Goal: Information Seeking & Learning: Learn about a topic

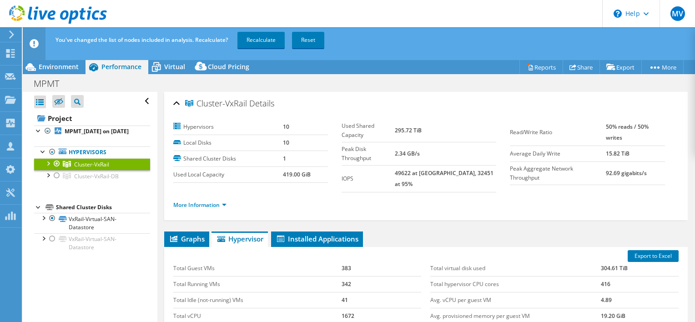
select select "USD"
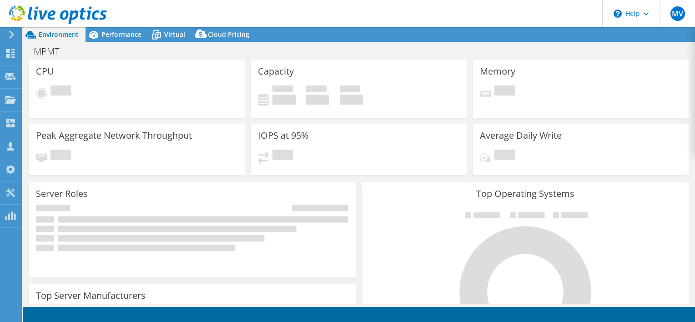
select select "USD"
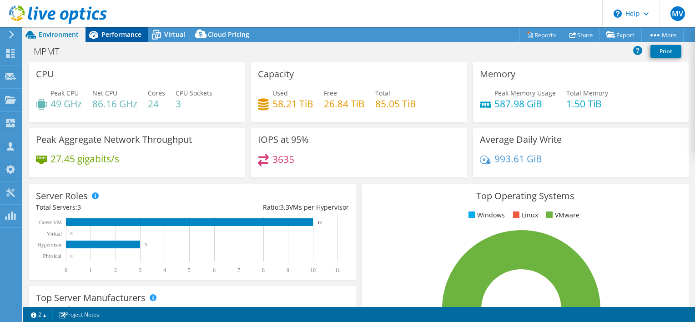
click at [109, 33] on span "Performance" at bounding box center [121, 34] width 40 height 9
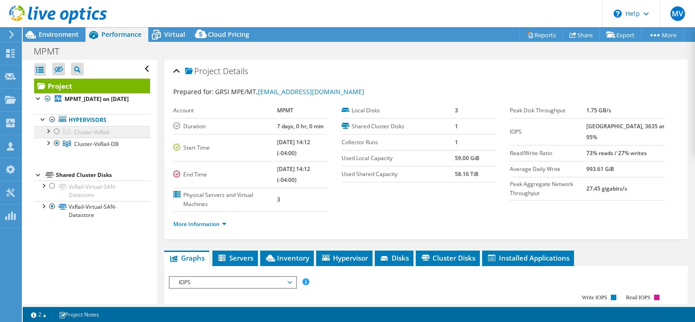
click at [79, 136] on span "Cluster-VxRail" at bounding box center [91, 132] width 35 height 8
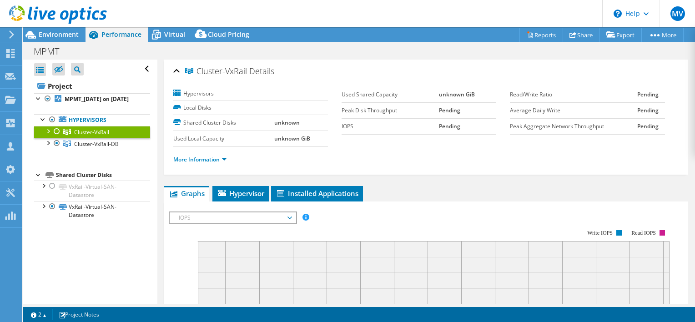
click at [56, 137] on div at bounding box center [56, 131] width 9 height 11
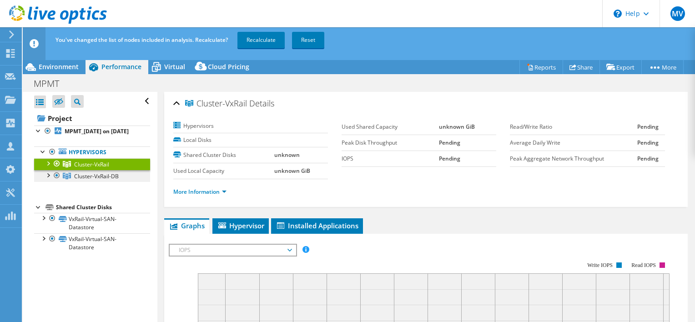
click at [86, 180] on span "Cluster-VxRail-DB" at bounding box center [96, 176] width 45 height 8
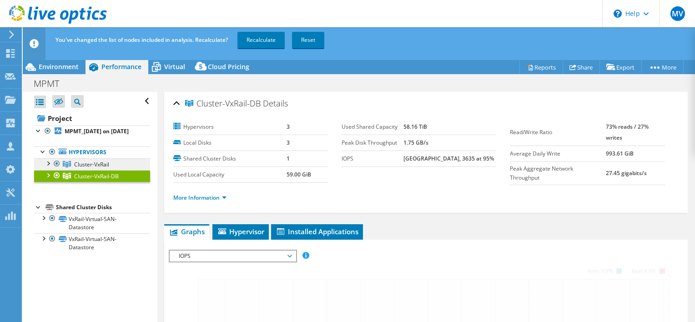
click at [92, 168] on span "Cluster-VxRail" at bounding box center [91, 165] width 35 height 8
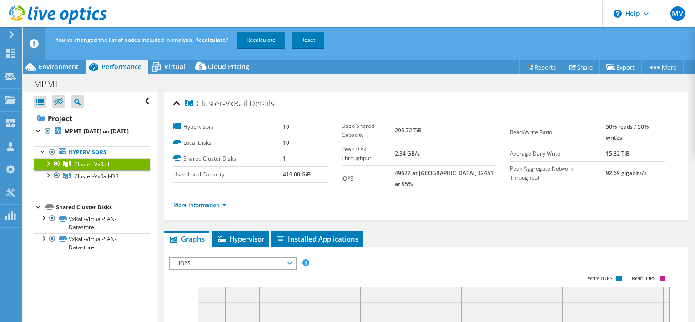
click at [82, 168] on span "Cluster-VxRail" at bounding box center [91, 165] width 35 height 8
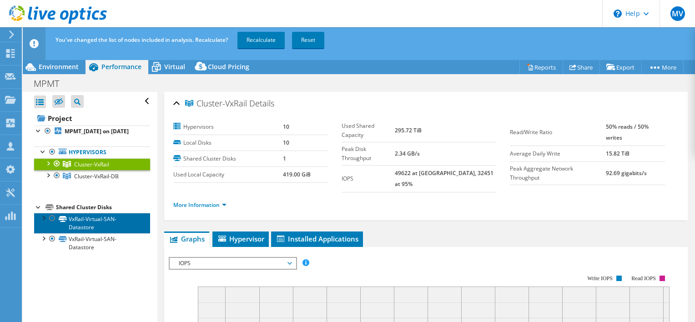
click at [86, 231] on link "VxRail-Virtual-SAN-Datastore" at bounding box center [92, 223] width 116 height 20
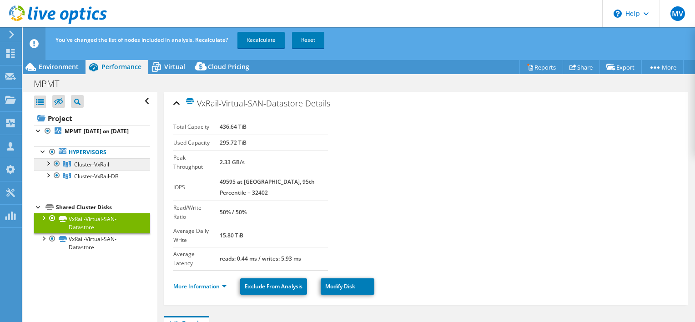
click at [68, 167] on icon at bounding box center [67, 164] width 8 height 6
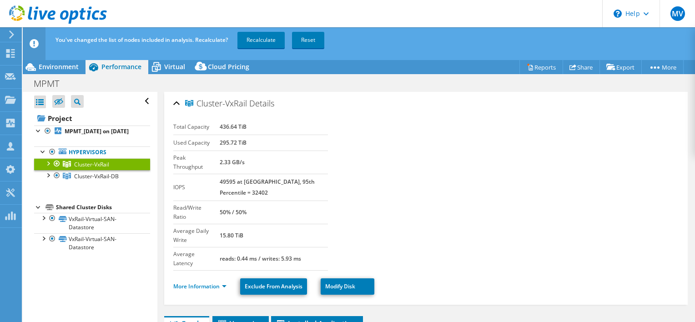
click at [68, 167] on icon at bounding box center [67, 164] width 8 height 6
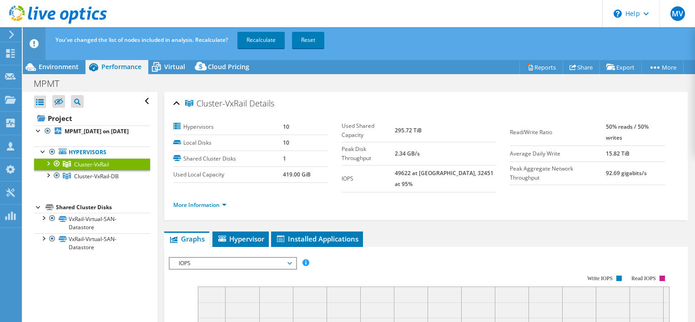
drag, startPoint x: 68, startPoint y: 169, endPoint x: 57, endPoint y: 171, distance: 11.0
click at [57, 169] on div at bounding box center [56, 163] width 9 height 11
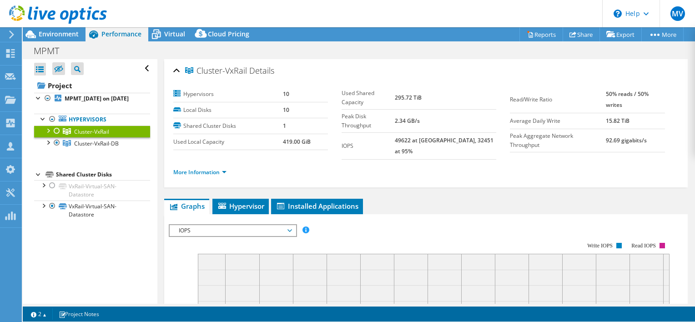
click at [57, 149] on ul "Cluster-VxRail hci08.sede.mpe DE800235303637-01-01-service-datastore1" at bounding box center [92, 138] width 116 height 24
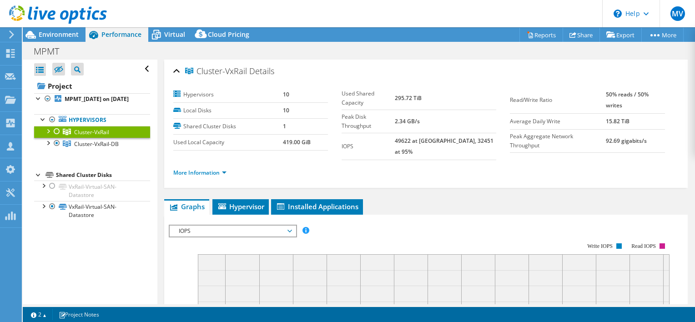
click at [56, 137] on div at bounding box center [56, 131] width 9 height 11
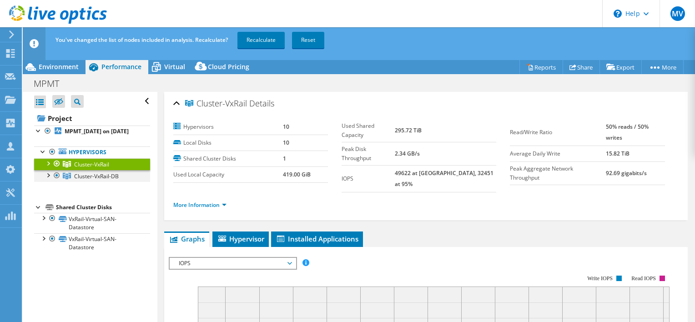
click at [55, 181] on div at bounding box center [56, 175] width 9 height 11
click at [165, 68] on span "Virtual" at bounding box center [174, 66] width 21 height 9
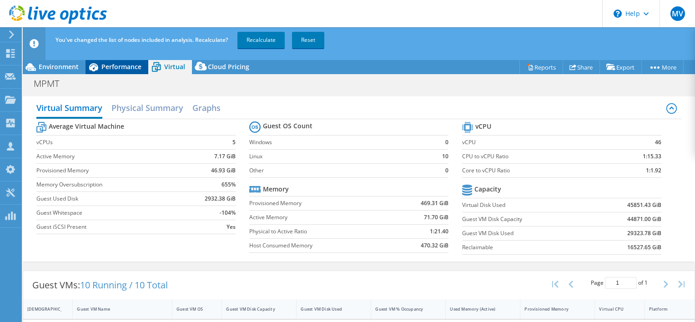
click at [112, 65] on span "Performance" at bounding box center [121, 66] width 40 height 9
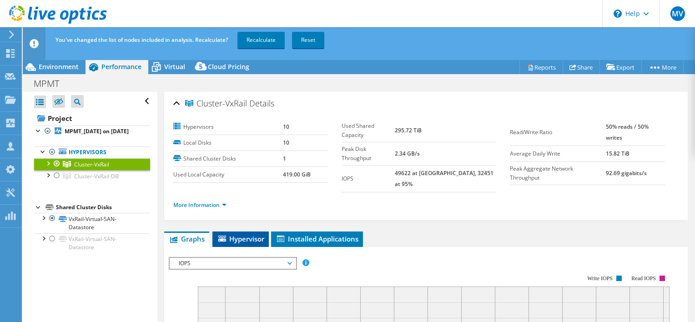
click at [235, 236] on li "Hypervisor" at bounding box center [240, 239] width 56 height 15
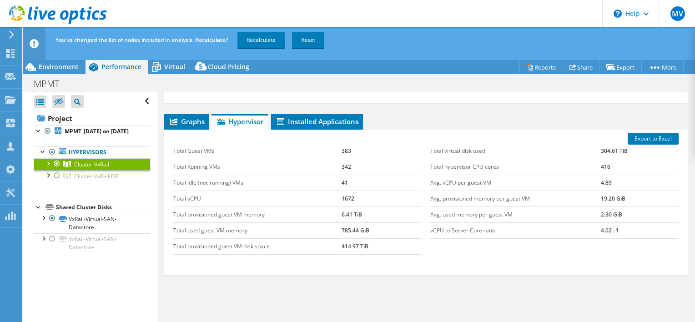
scroll to position [130, 0]
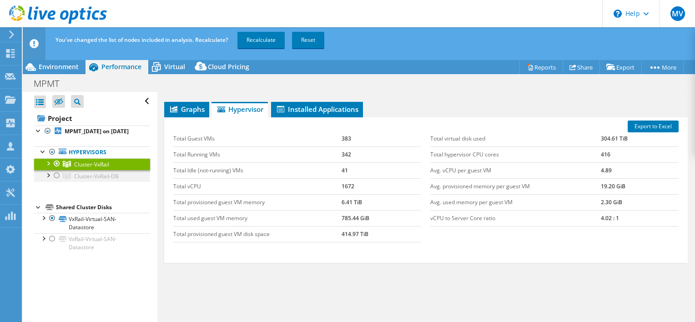
click at [55, 181] on div at bounding box center [56, 175] width 9 height 11
click at [56, 169] on div at bounding box center [56, 163] width 9 height 11
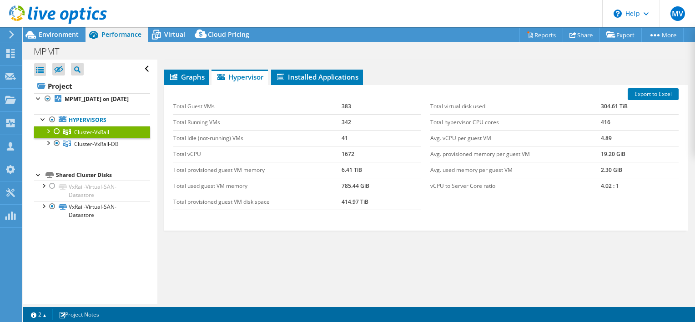
click at [56, 137] on div at bounding box center [56, 131] width 9 height 11
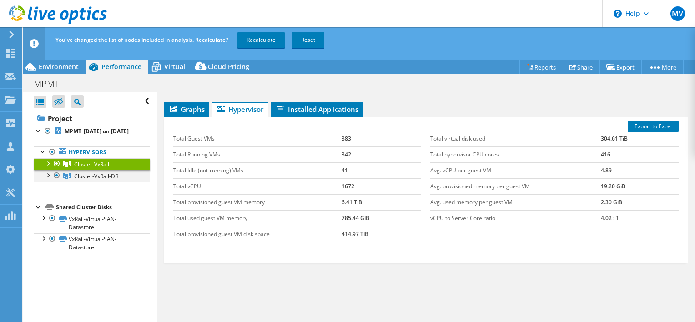
click at [58, 181] on div at bounding box center [56, 175] width 9 height 11
click at [86, 180] on span "Cluster-VxRail-DB" at bounding box center [96, 176] width 45 height 8
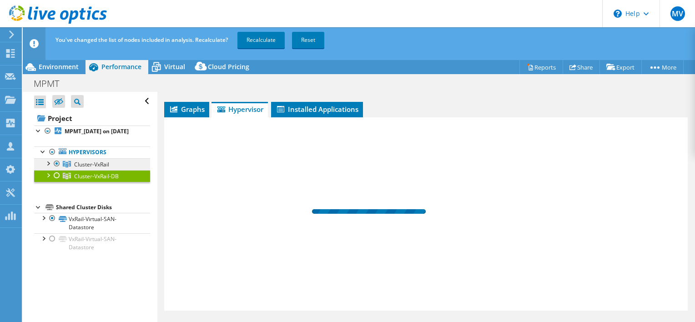
scroll to position [124, 0]
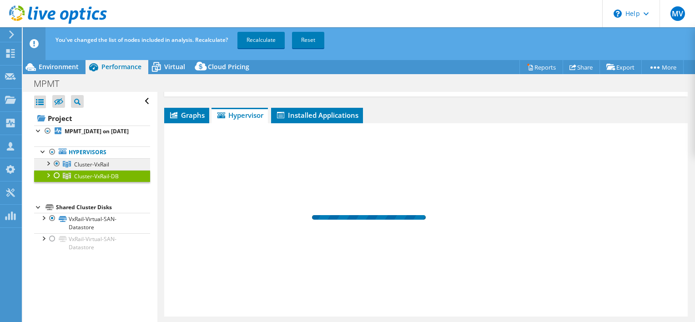
click at [78, 168] on span "Cluster-VxRail" at bounding box center [91, 165] width 35 height 8
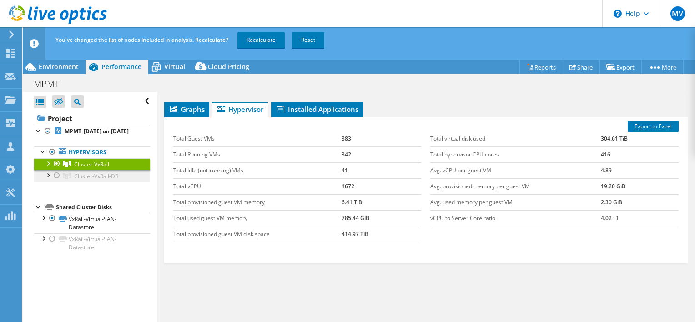
click at [77, 180] on span "Cluster-VxRail-DB" at bounding box center [96, 176] width 45 height 8
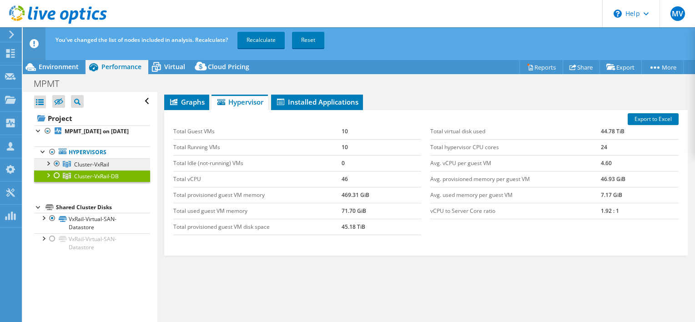
click at [78, 167] on link "Cluster-VxRail" at bounding box center [92, 164] width 116 height 12
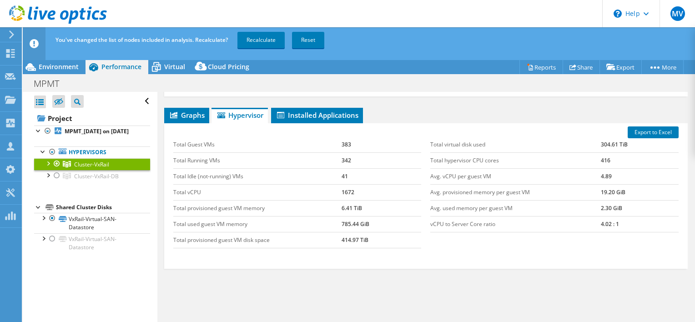
scroll to position [130, 0]
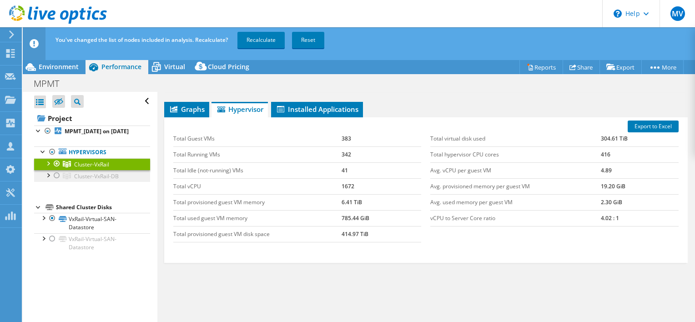
click at [79, 180] on span "Cluster-VxRail-DB" at bounding box center [96, 176] width 45 height 8
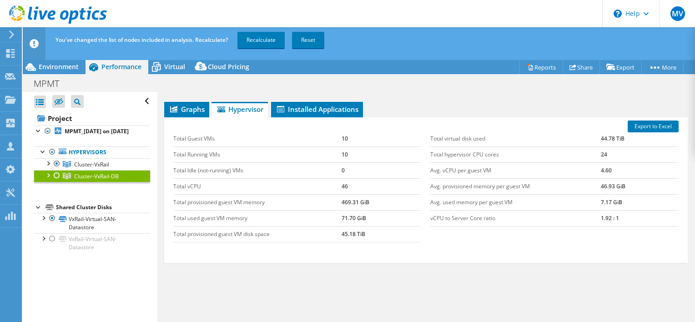
scroll to position [124, 0]
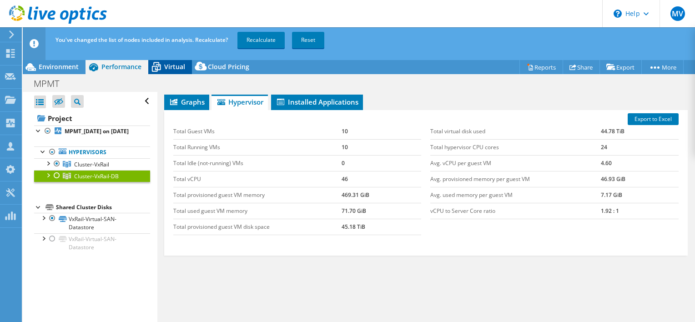
click at [169, 67] on span "Virtual" at bounding box center [174, 66] width 21 height 9
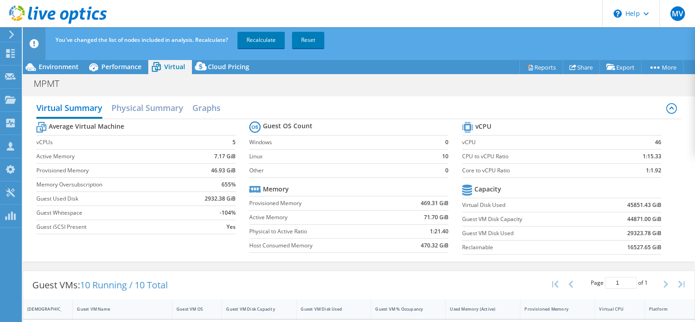
click at [450, 281] on div "Guest VMs: 10 Running / 10 Total Page 1 of 1 5 rows 10 rows 20 rows 25 rows 50 …" at bounding box center [358, 285] width 671 height 28
click at [105, 69] on span "Performance" at bounding box center [121, 66] width 40 height 9
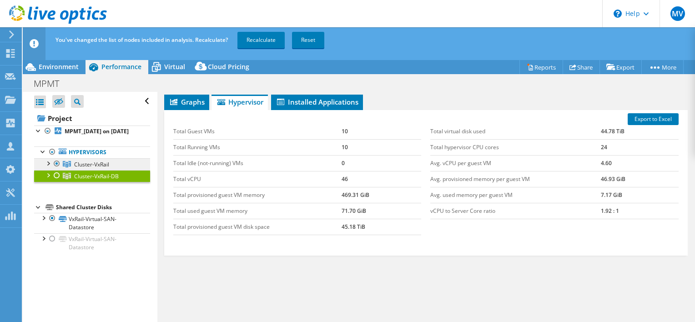
click at [89, 168] on span "Cluster-VxRail" at bounding box center [91, 165] width 35 height 8
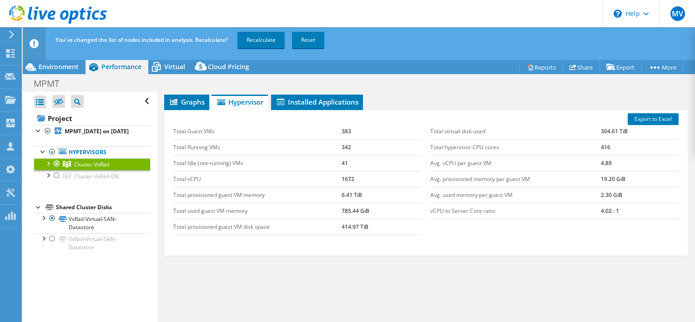
scroll to position [130, 0]
